Goal: Unclear: Browse casually

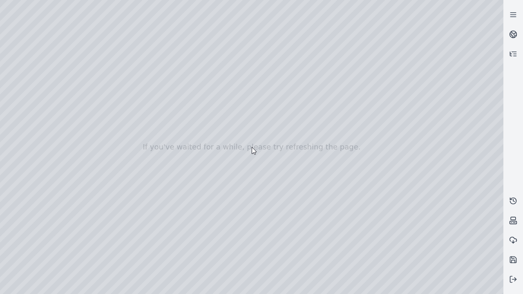
click at [18, 74] on div at bounding box center [252, 147] width 504 height 294
click at [18, 85] on div at bounding box center [252, 147] width 504 height 294
click at [136, 19] on div at bounding box center [252, 147] width 504 height 294
drag, startPoint x: 103, startPoint y: 71, endPoint x: 271, endPoint y: 202, distance: 212.6
click at [271, 202] on div at bounding box center [252, 147] width 504 height 294
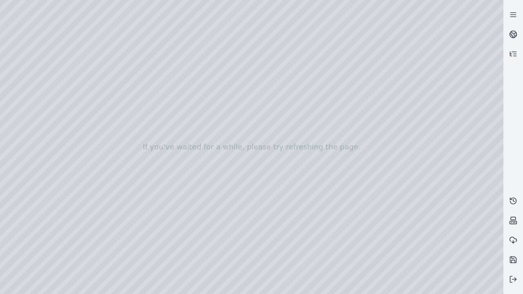
click at [249, 269] on div at bounding box center [252, 147] width 504 height 294
